Goal: Task Accomplishment & Management: Complete application form

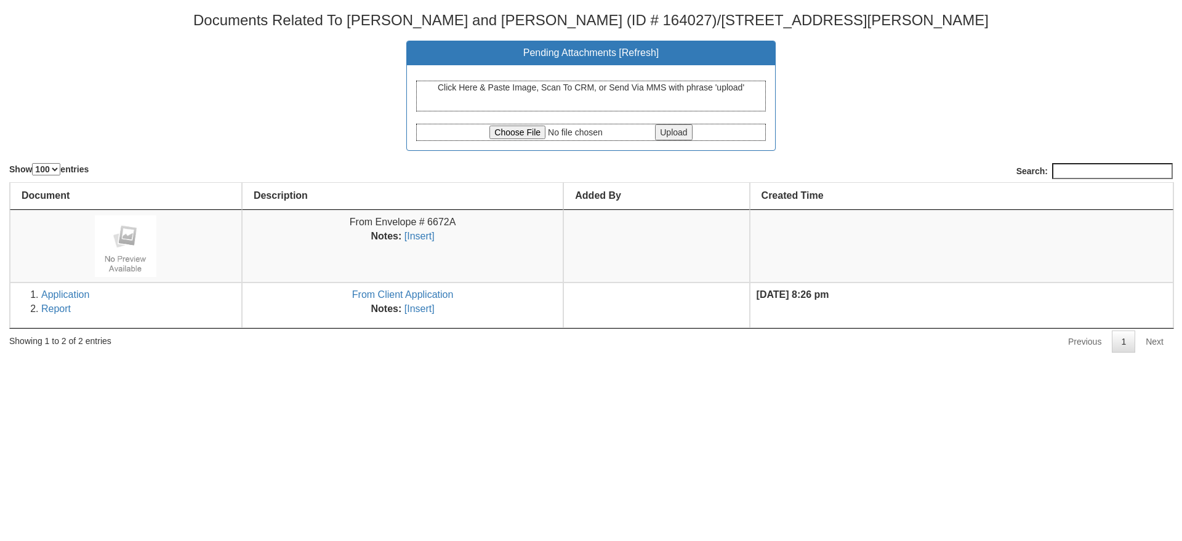
select select "100"
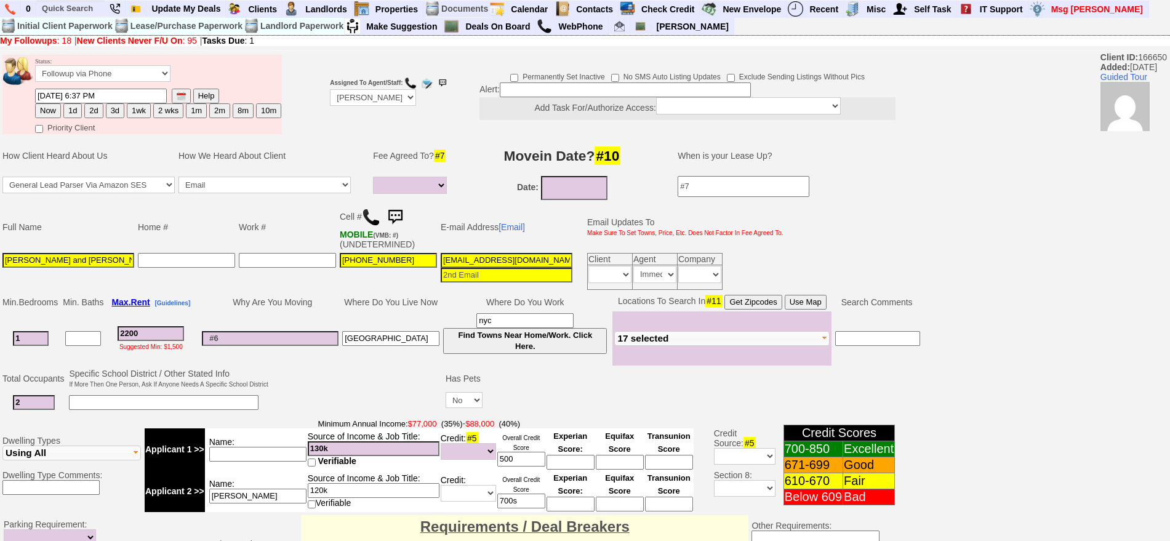
select select
click at [394, 215] on img at bounding box center [395, 217] width 25 height 25
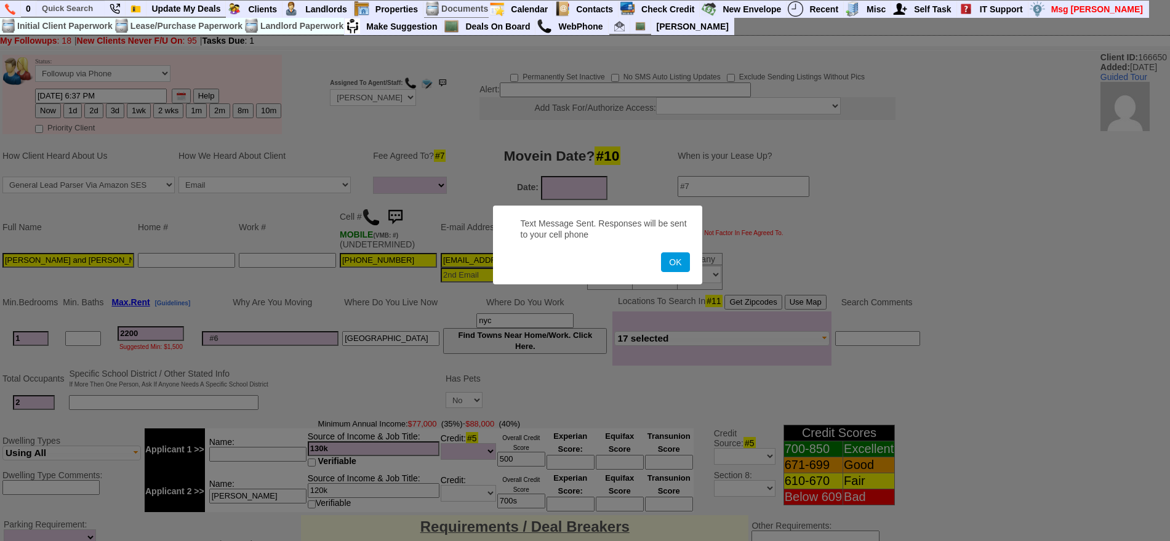
click at [661, 252] on button "OK" at bounding box center [675, 262] width 28 height 20
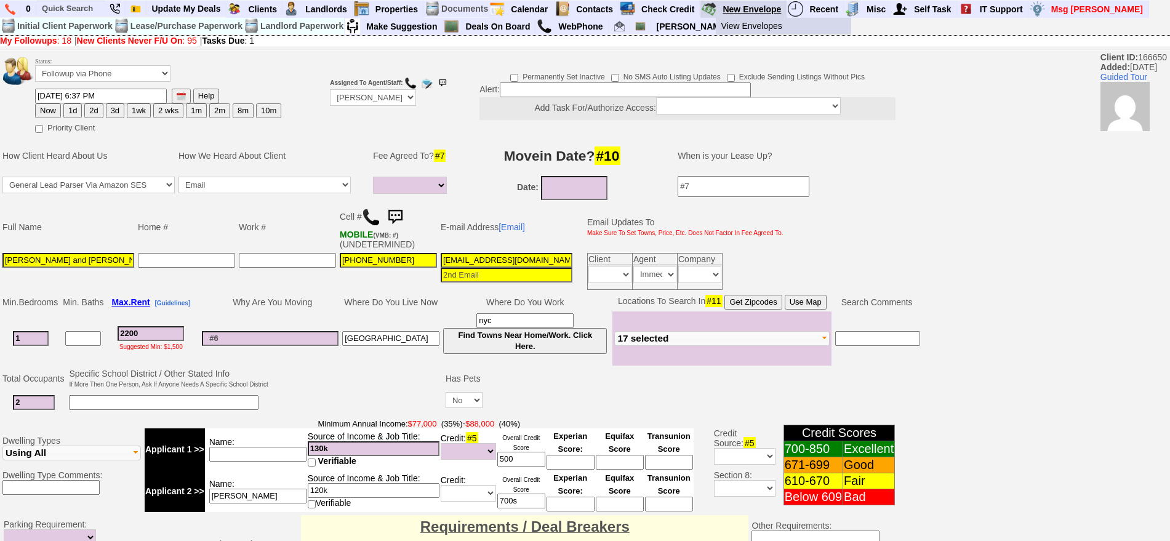
click at [751, 10] on link "New Envelope" at bounding box center [752, 9] width 69 height 16
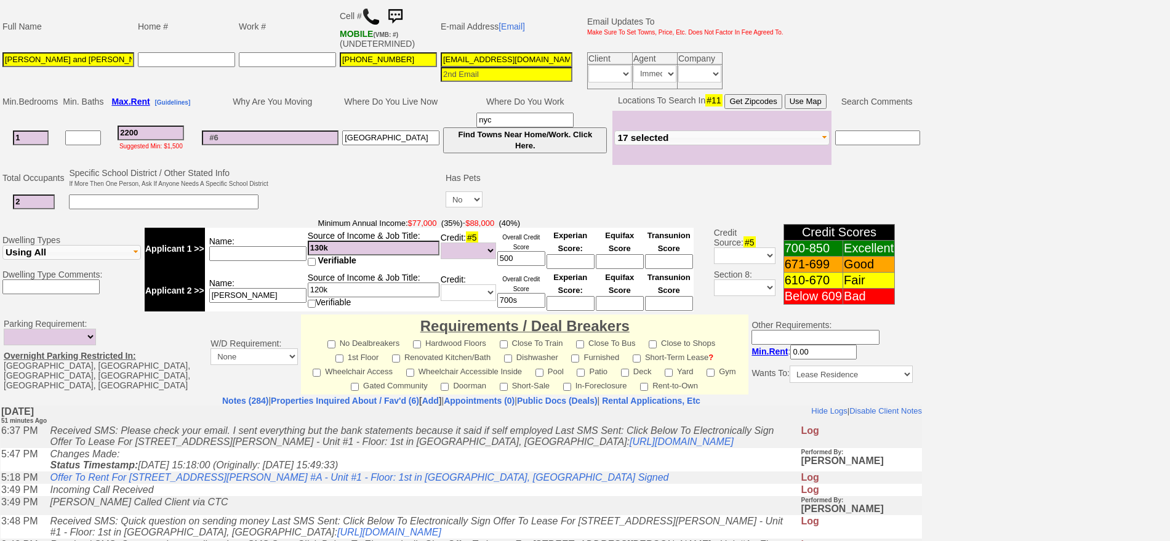
scroll to position [362, 0]
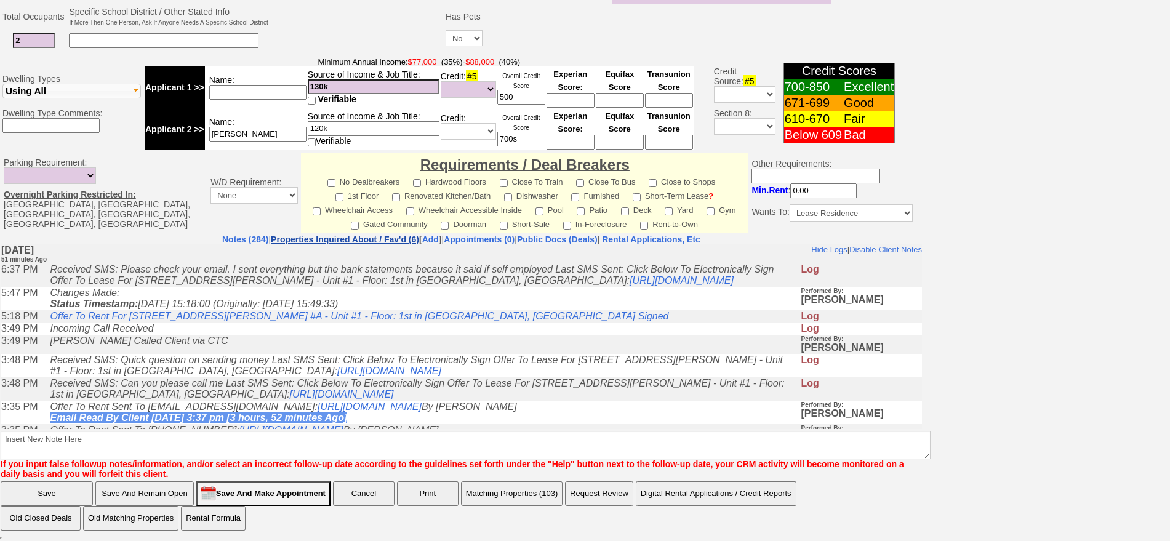
click at [337, 238] on link "Properties Inquired About / Fav'd (6)" at bounding box center [345, 239] width 148 height 10
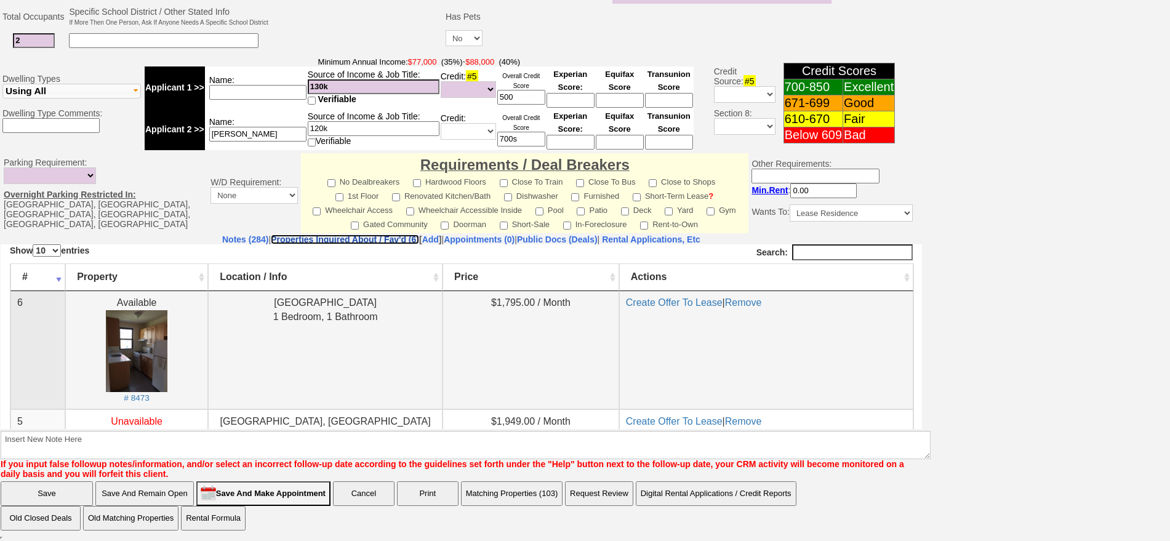
scroll to position [0, 0]
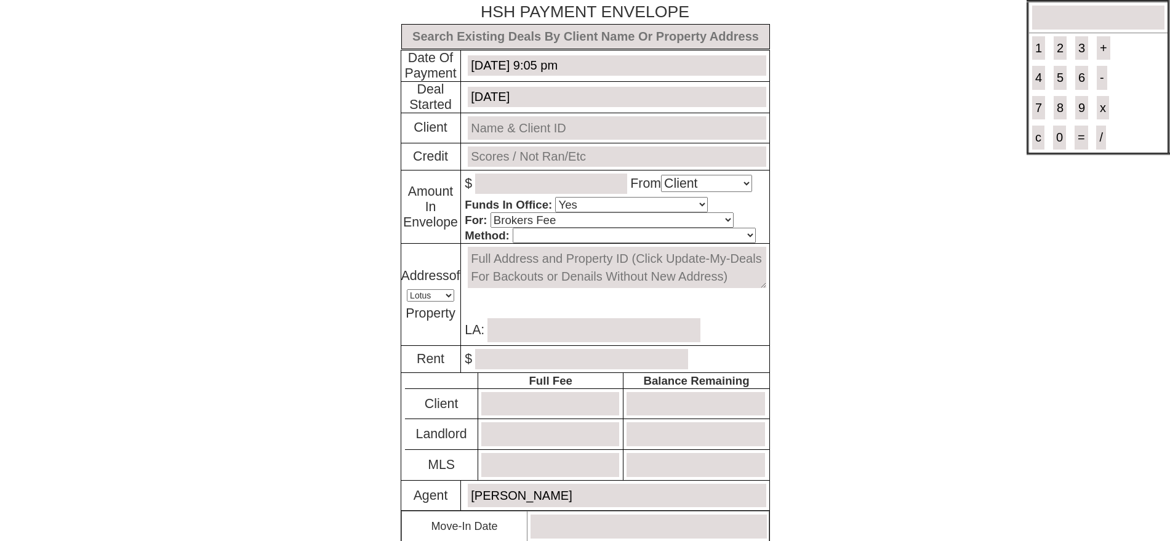
select select "Client"
select select "Yes"
select select "Brokers Fee"
select select "Lotus"
select select "Yes"
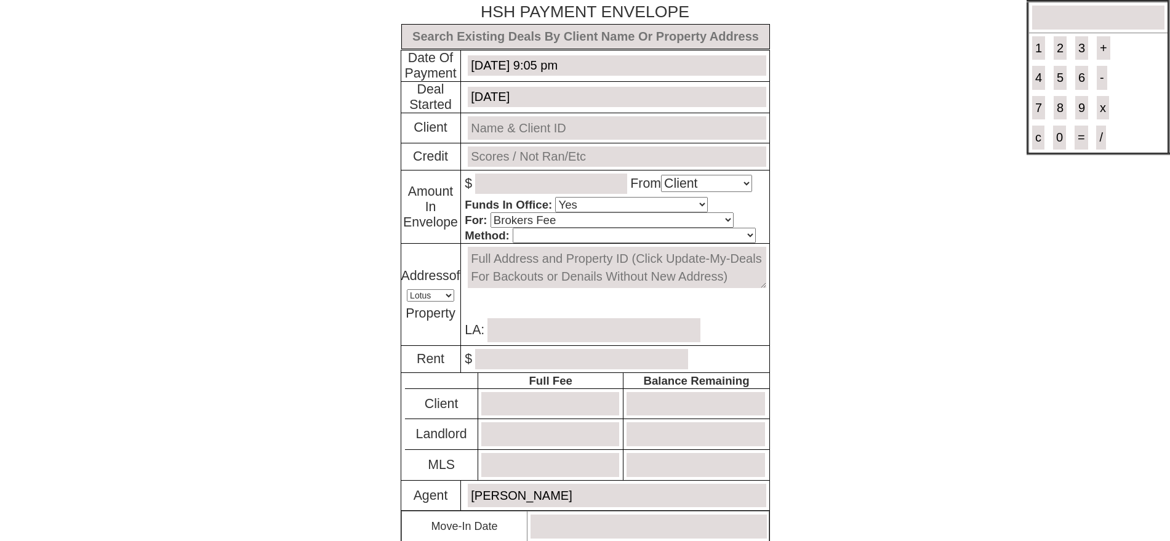
select select "No"
click at [480, 44] on input "text" at bounding box center [585, 36] width 369 height 25
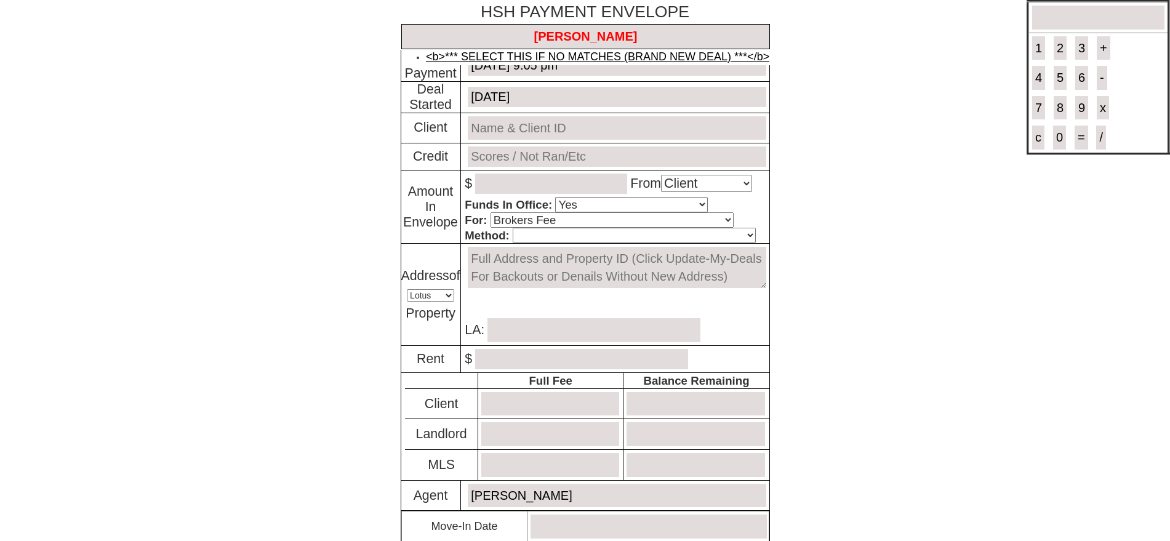
click at [567, 57] on link "<b>*** SELECT THIS IF NO MATCHES (BRAND NEW DEAL) ***</b>" at bounding box center [597, 56] width 343 height 12
type input "THIS IS A BRAND NEW DEAL"
click at [492, 134] on input "text" at bounding box center [617, 128] width 298 height 24
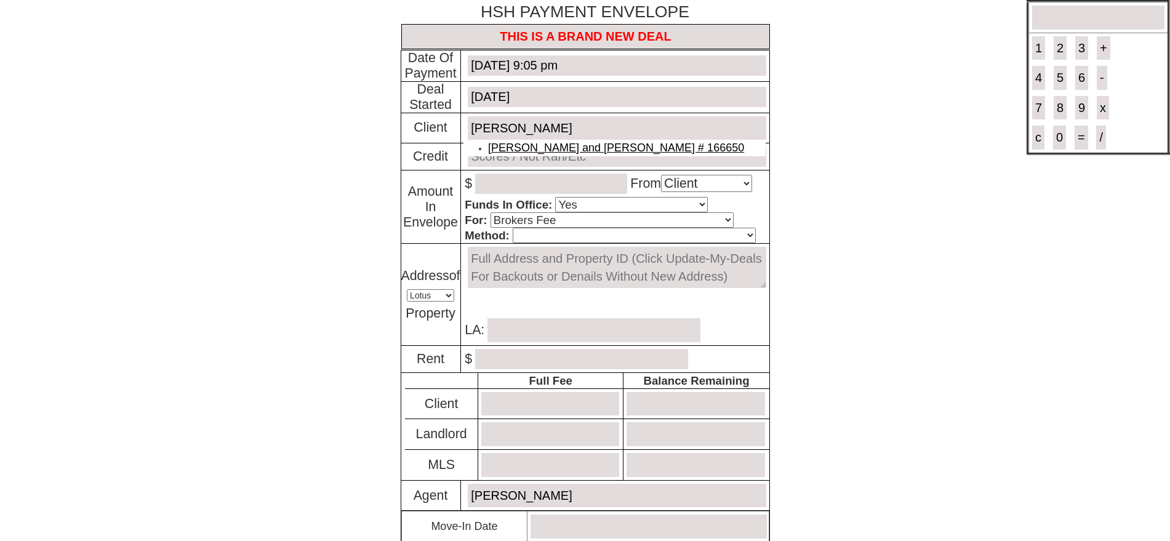
click at [505, 146] on link "Jackie Maldonado and Jonathan Brooks # 166650" at bounding box center [616, 148] width 256 height 12
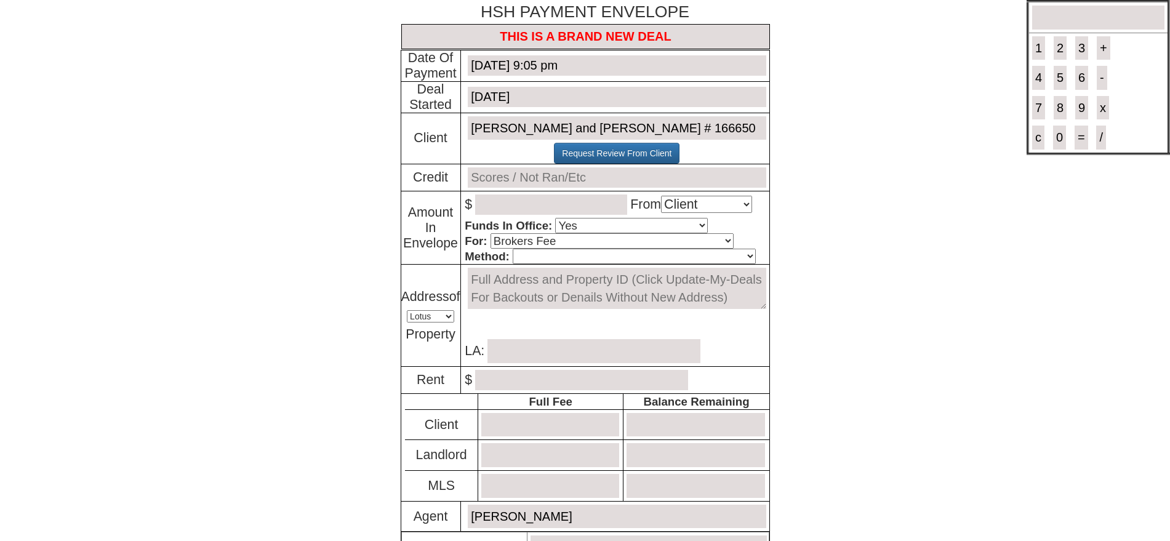
type input "Jackie Maldonado and Jonathan Brooks # 166650"
click at [498, 175] on input "text" at bounding box center [617, 177] width 298 height 20
type input "Will Run"
type input "600.00"
click at [546, 259] on select "Cash Certified Check Regular Check Credit Card Quickpay Wire ACH N/A" at bounding box center [634, 256] width 243 height 15
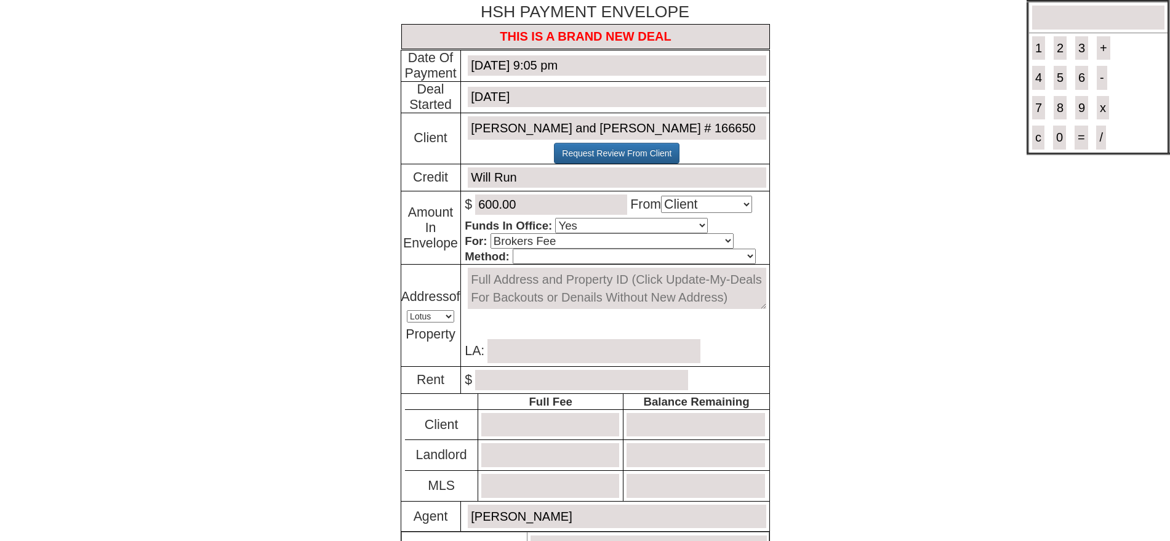
select select "Quickpay"
click at [513, 249] on select "Cash Certified Check Regular Check Credit Card Quickpay Wire ACH N/A" at bounding box center [634, 256] width 243 height 15
click at [548, 290] on textarea at bounding box center [617, 288] width 298 height 41
click at [557, 284] on textarea "125 cooper" at bounding box center [617, 288] width 298 height 41
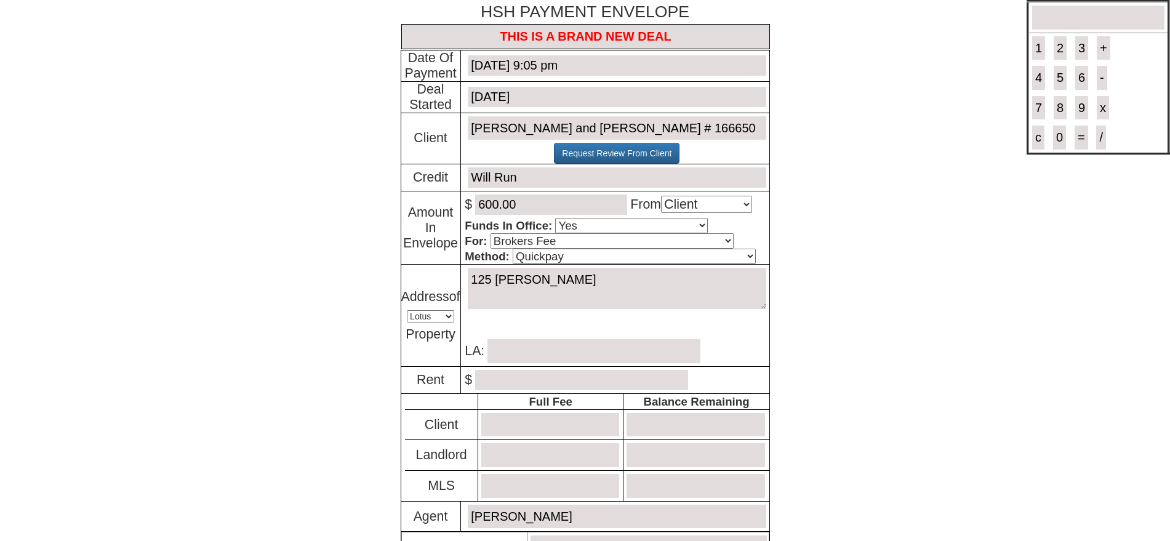
drag, startPoint x: 561, startPoint y: 296, endPoint x: 310, endPoint y: 282, distance: 250.8
click at [307, 290] on body "× Close Login E-mail Address: acorrales18@gmail.com Login!" at bounding box center [585, 367] width 1170 height 734
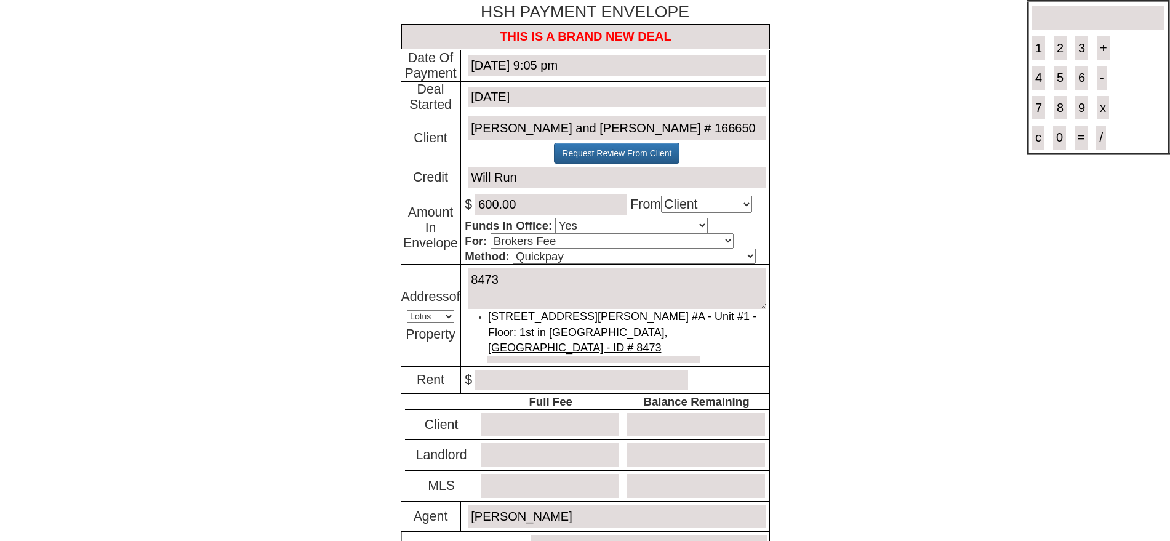
click at [549, 317] on link "125 Cooper Dr - Bldg #A - Unit #1 - Floor: 1st in New Rochelle, NY - ID # 8473" at bounding box center [622, 332] width 268 height 44
type textarea "125 Cooper Dr - Bldg #A - Unit #1 - Floor: 1st in New Rochelle, NY - ID # 8473"
type input "[PERSON_NAME]"
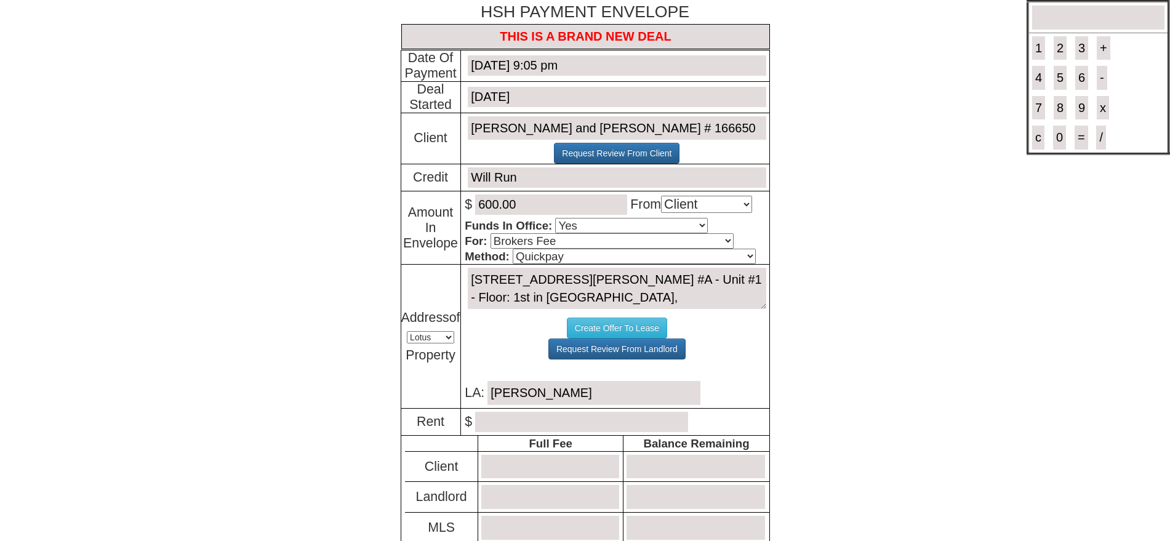
type textarea "125 Cooper Dr - Bldg #A - Unit #1 - Floor: 1st in New Rochelle, NY - ID # 8473"
click at [521, 419] on input "number" at bounding box center [581, 422] width 213 height 20
type input "1795.00"
type input "2584.00"
type input "1984.00"
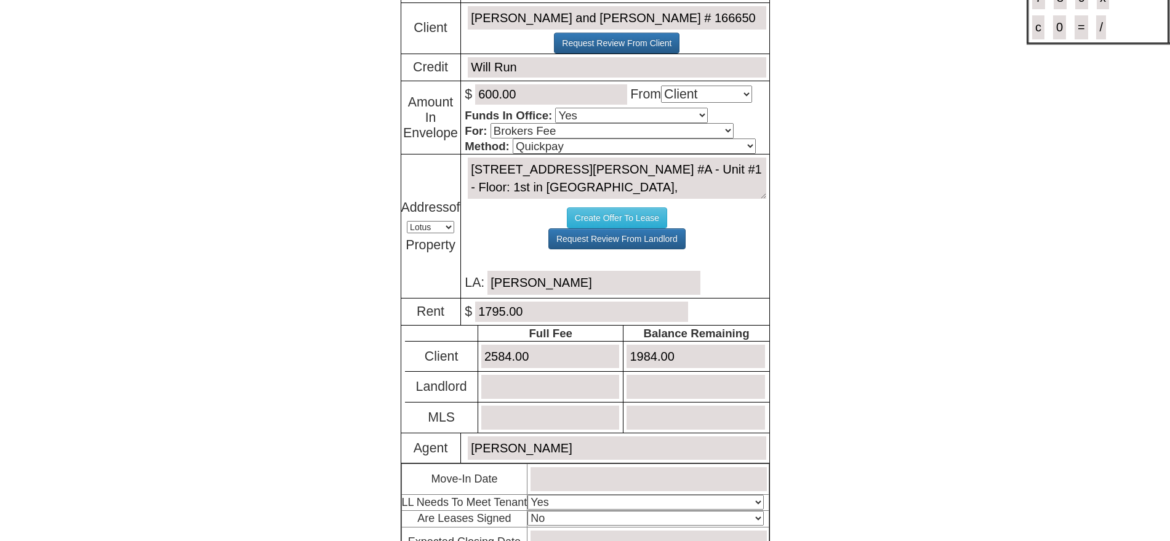
scroll to position [235, 0]
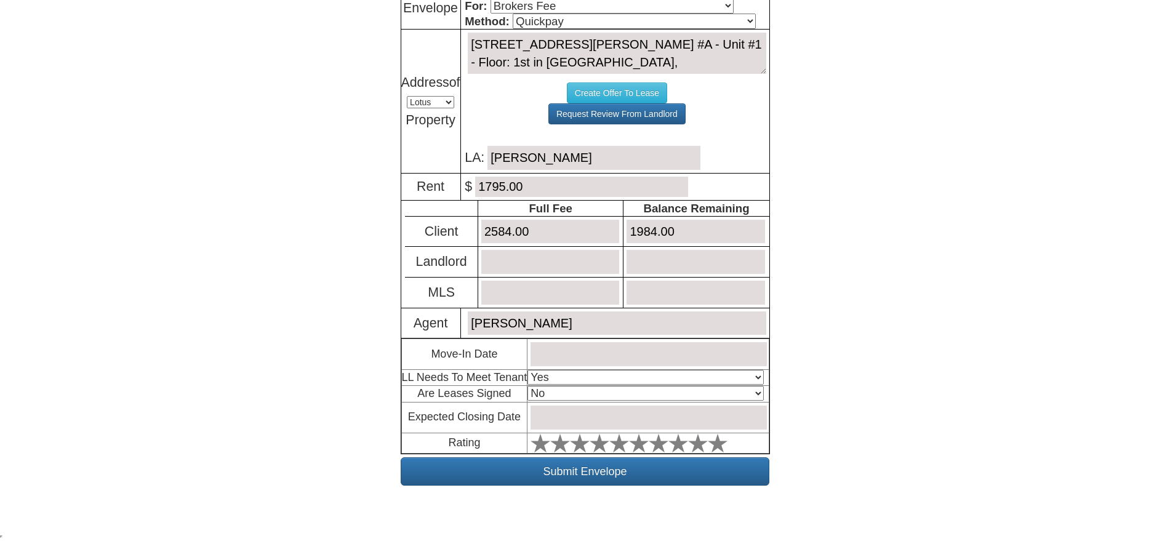
click at [555, 351] on input "text" at bounding box center [648, 354] width 236 height 24
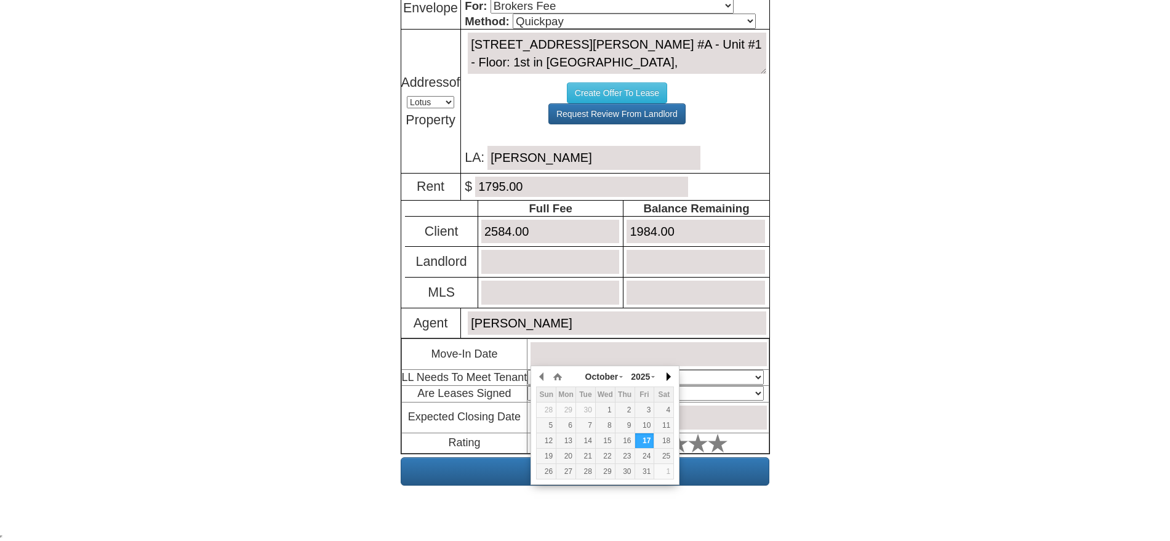
click at [667, 378] on button "button" at bounding box center [668, 376] width 12 height 18
click at [612, 406] on div "1" at bounding box center [605, 410] width 19 height 10
type input "October 1, 2025"
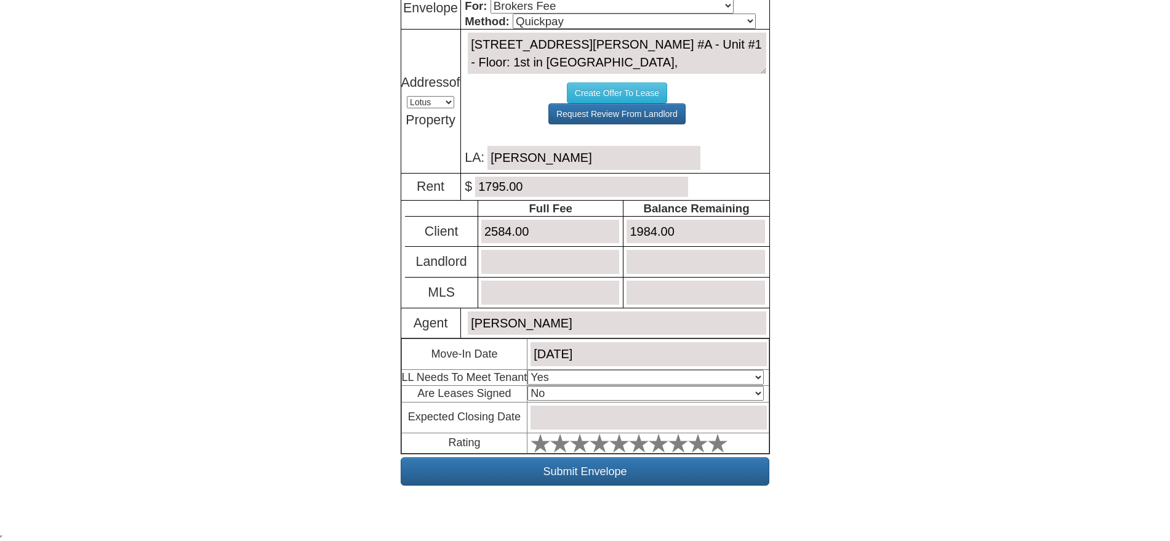
click at [537, 376] on select "Select An Option Yes Yes - Met No" at bounding box center [645, 377] width 236 height 15
select select "No"
click at [527, 370] on select "Select An Option Yes Yes - Met No" at bounding box center [645, 377] width 236 height 15
click at [546, 412] on input "text" at bounding box center [648, 418] width 236 height 24
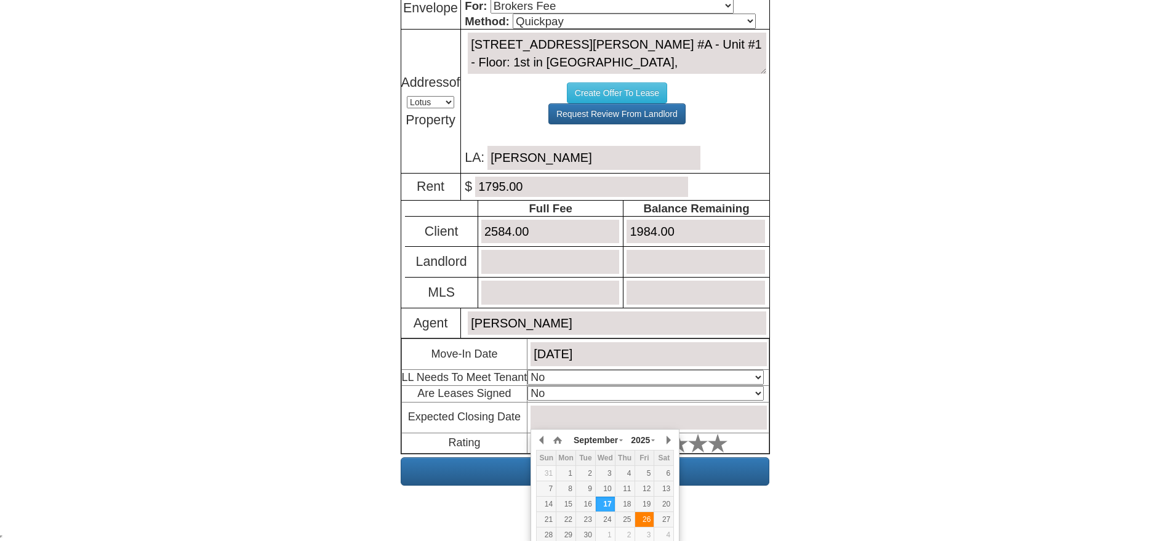
click at [639, 514] on div "26" at bounding box center [644, 519] width 19 height 10
type input "September 26, 2025"
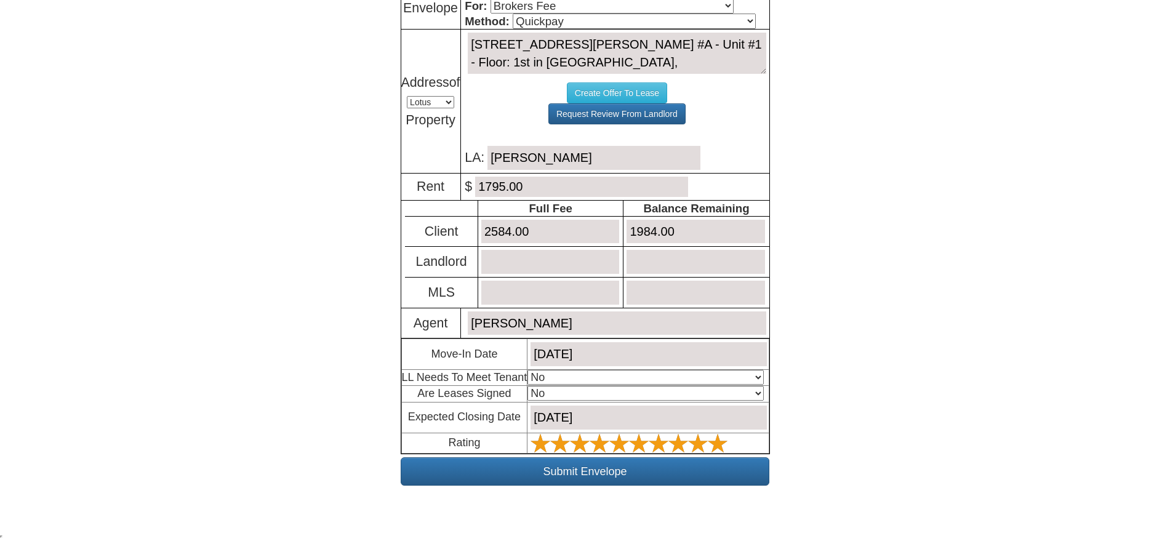
click at [719, 444] on polygon at bounding box center [718, 442] width 20 height 18
click at [1082, 297] on body "× Close Login E-mail Address: acorrales18@gmail.com Login!" at bounding box center [585, 153] width 1170 height 776
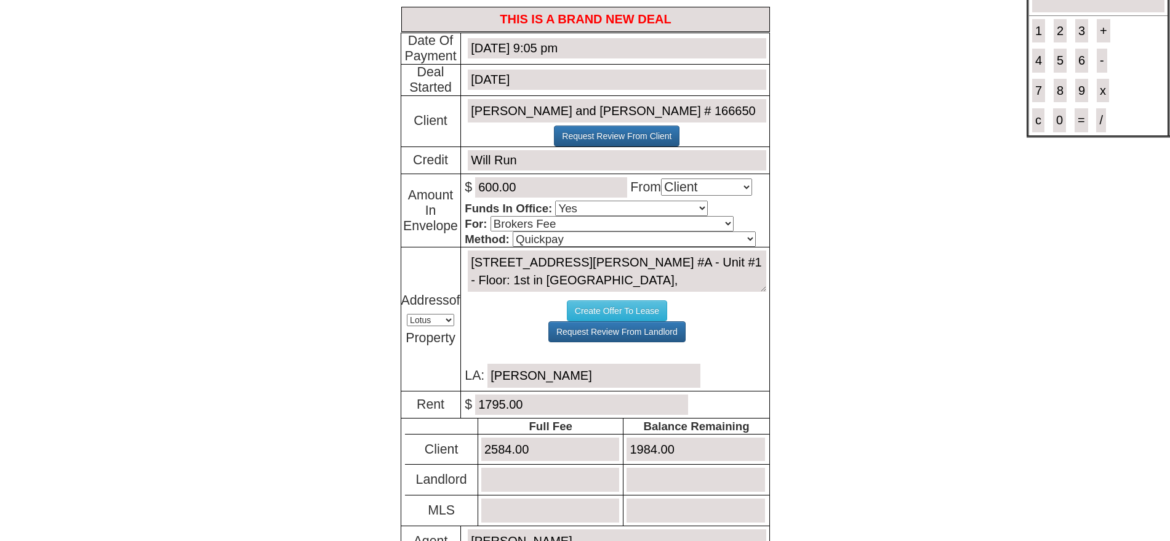
scroll to position [0, 0]
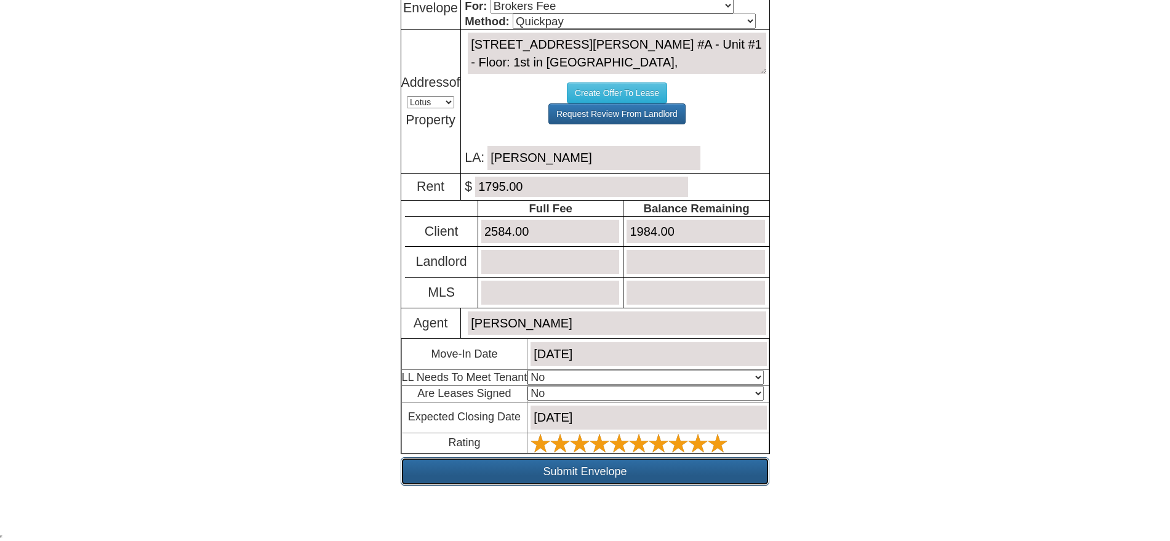
click at [457, 467] on input "Submit Envelope" at bounding box center [585, 471] width 369 height 28
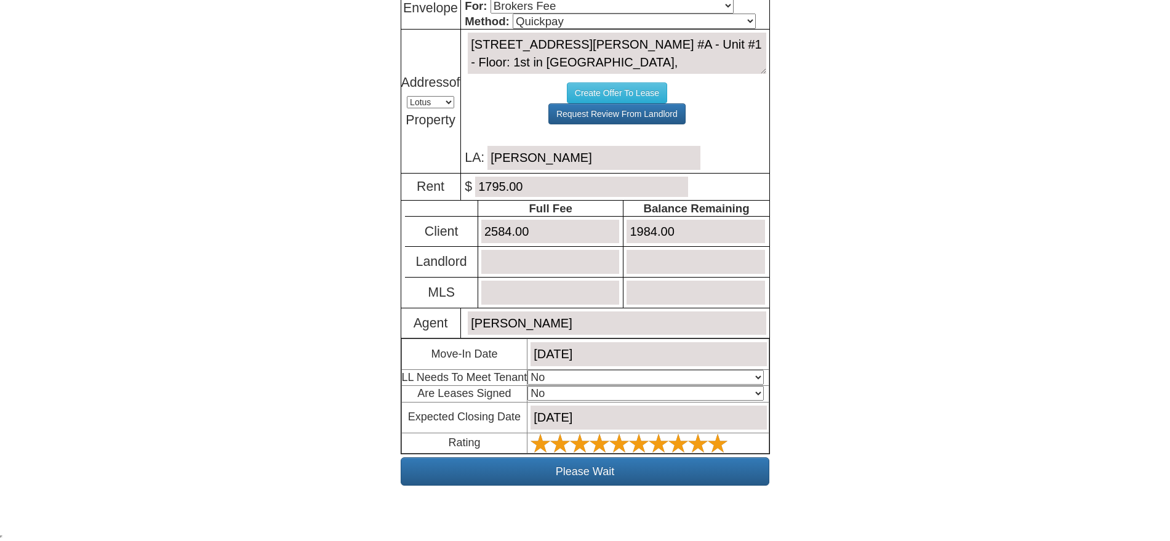
scroll to position [161, 0]
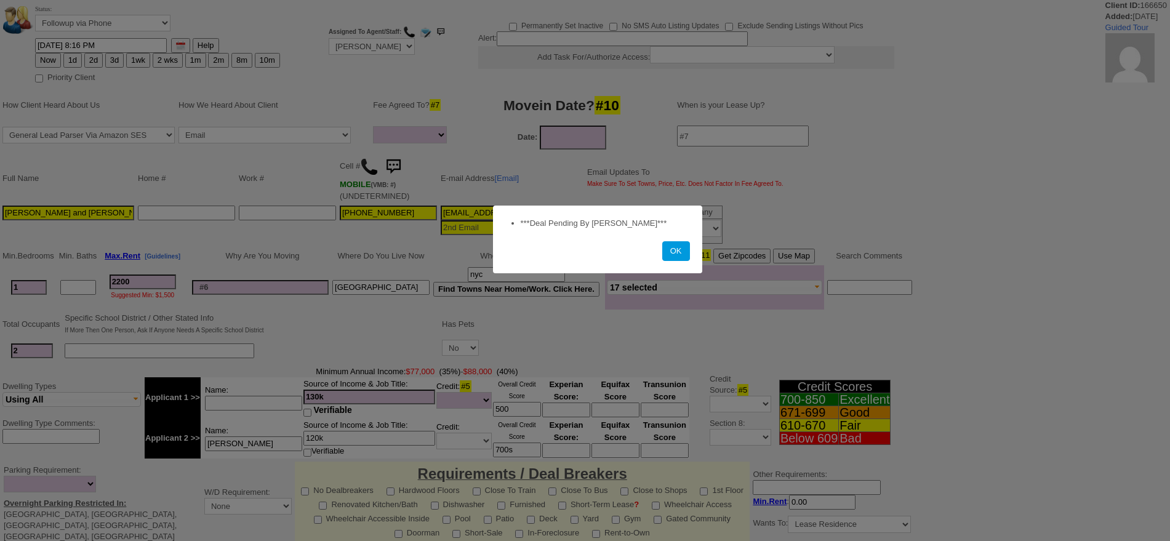
select select
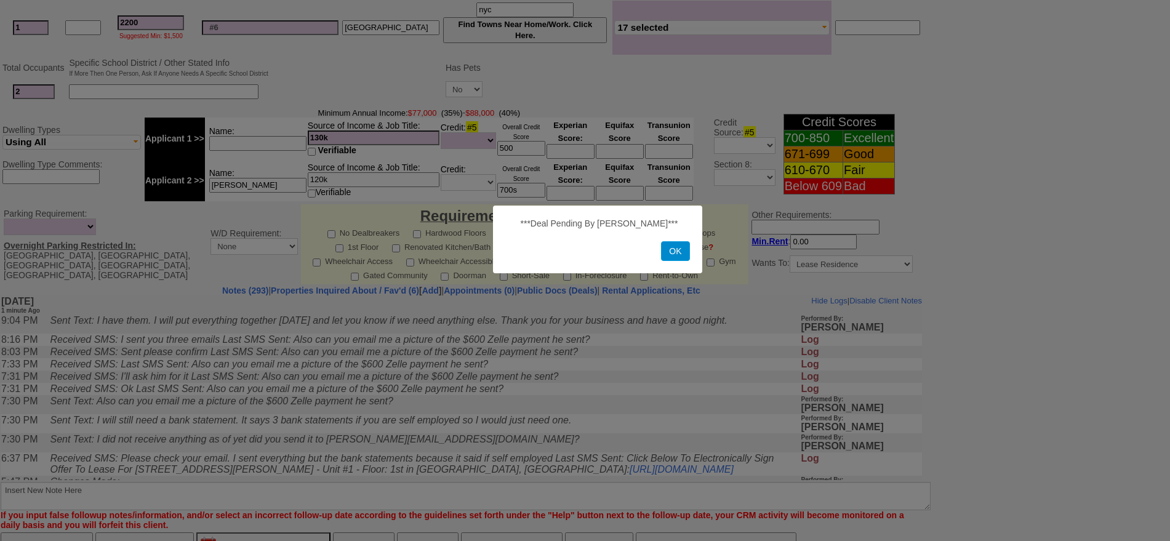
scroll to position [362, 0]
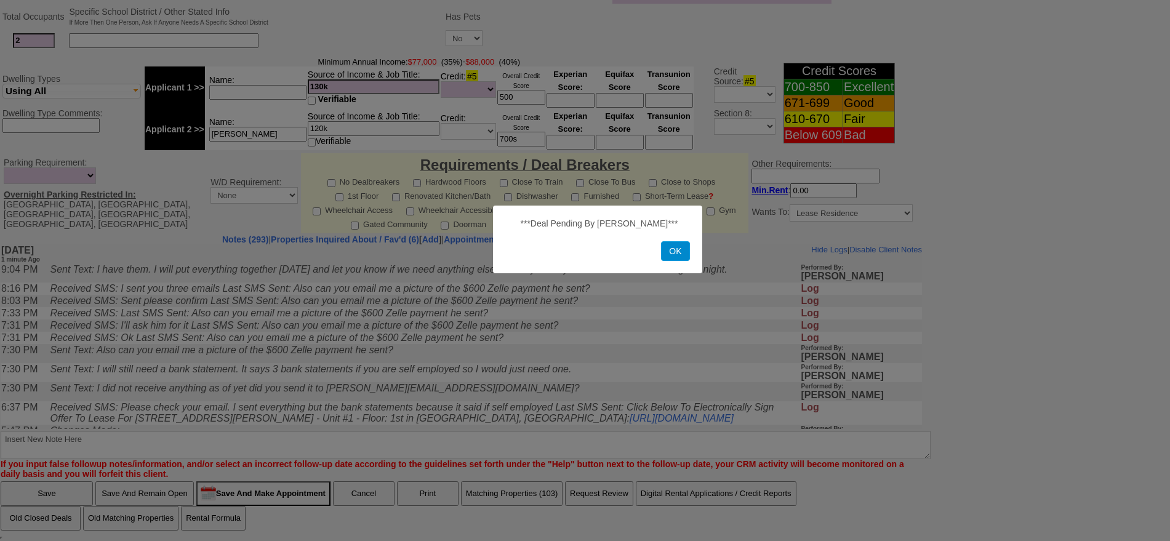
click at [671, 253] on button "OK" at bounding box center [675, 251] width 28 height 20
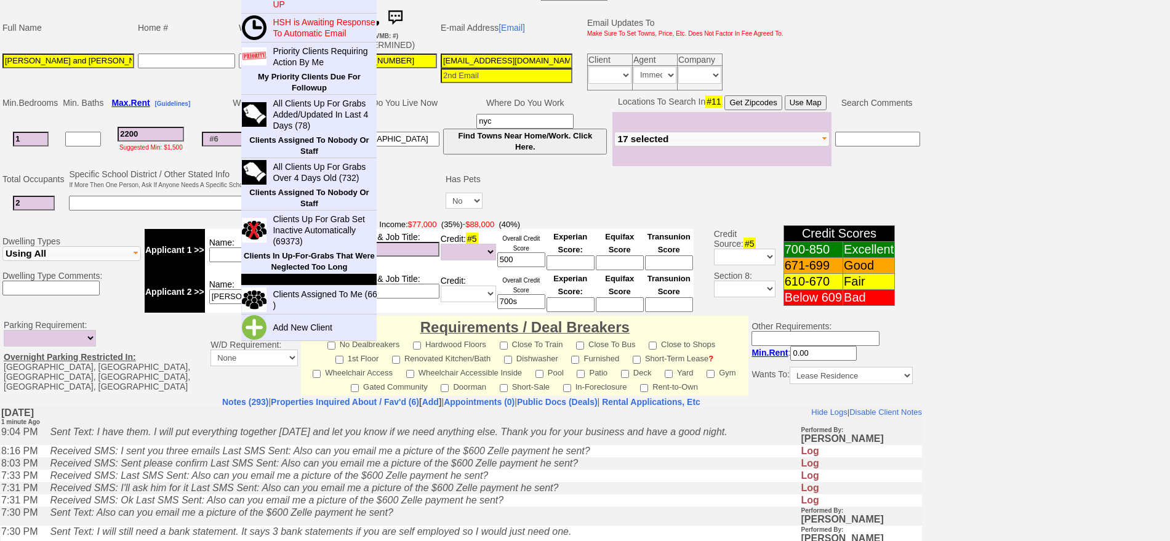
scroll to position [0, 0]
